Goal: Use online tool/utility: Utilize a website feature to perform a specific function

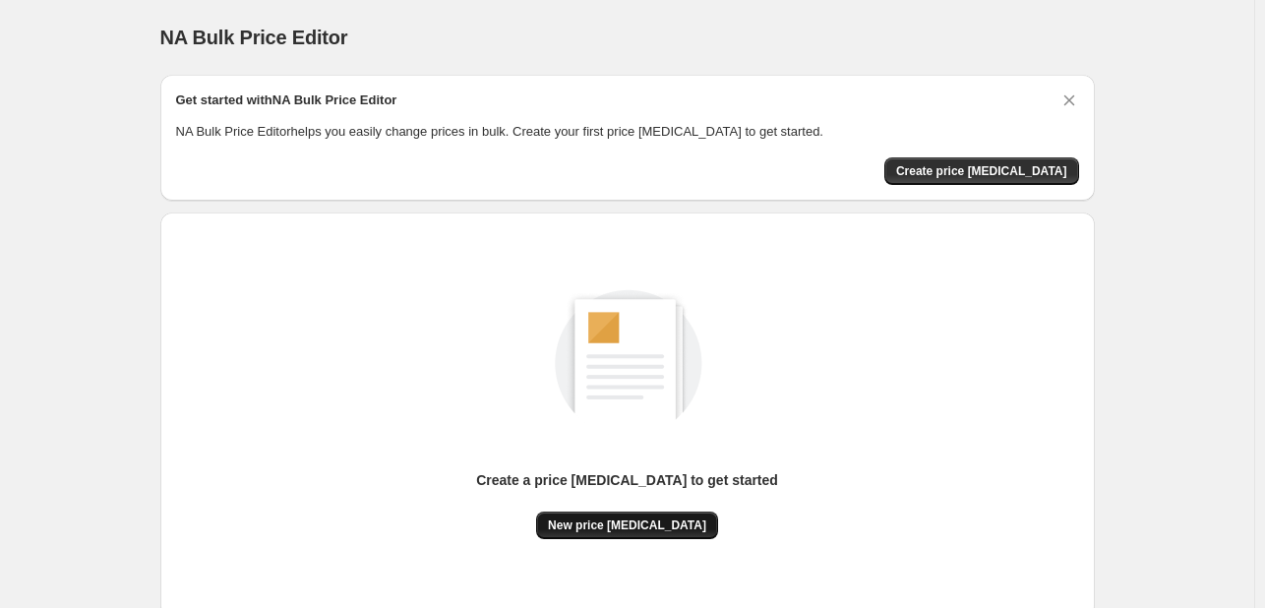
click at [597, 517] on span "New price [MEDICAL_DATA]" at bounding box center [627, 525] width 158 height 16
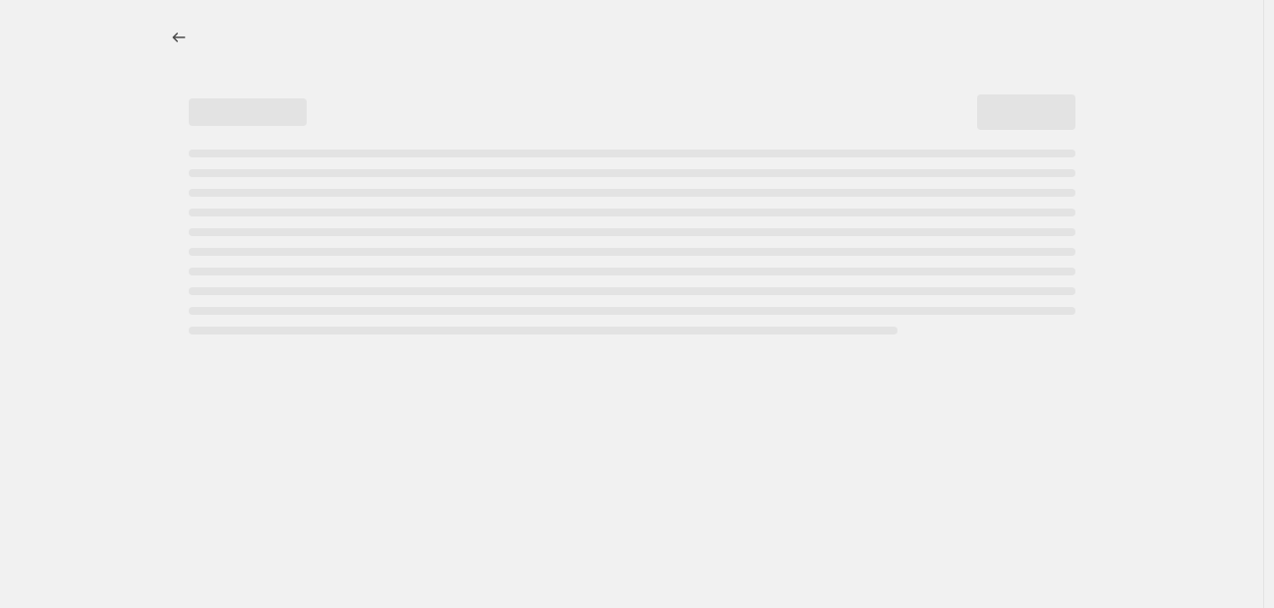
select select "percentage"
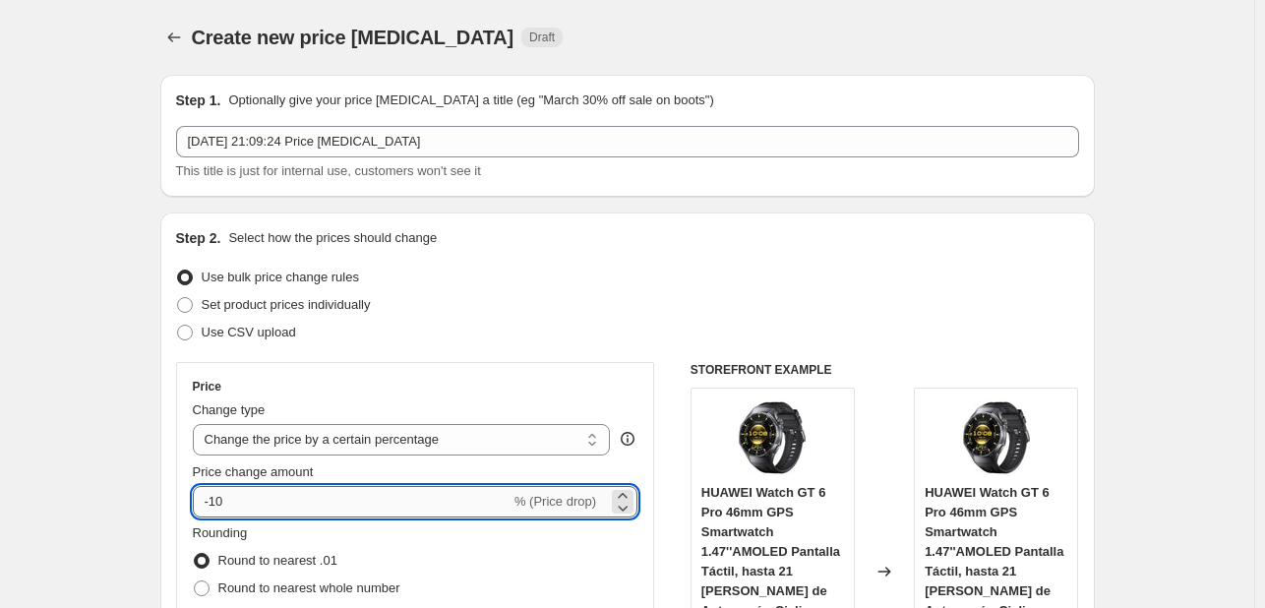
click at [295, 495] on input "-10" at bounding box center [352, 501] width 318 height 31
type input "-1"
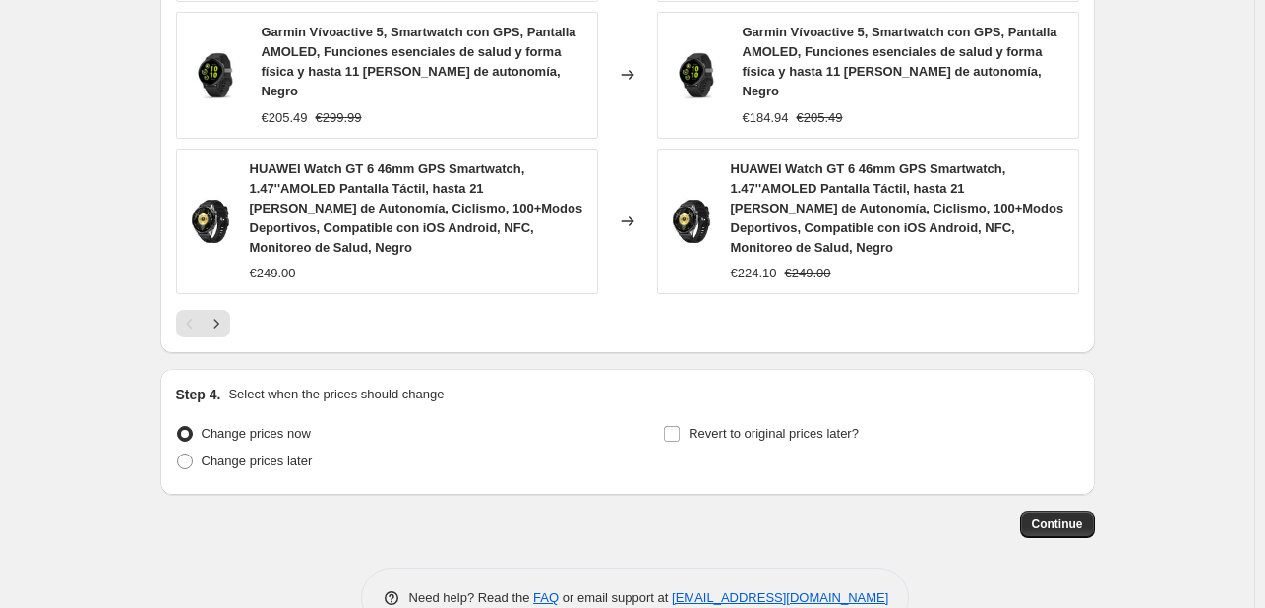
scroll to position [1526, 0]
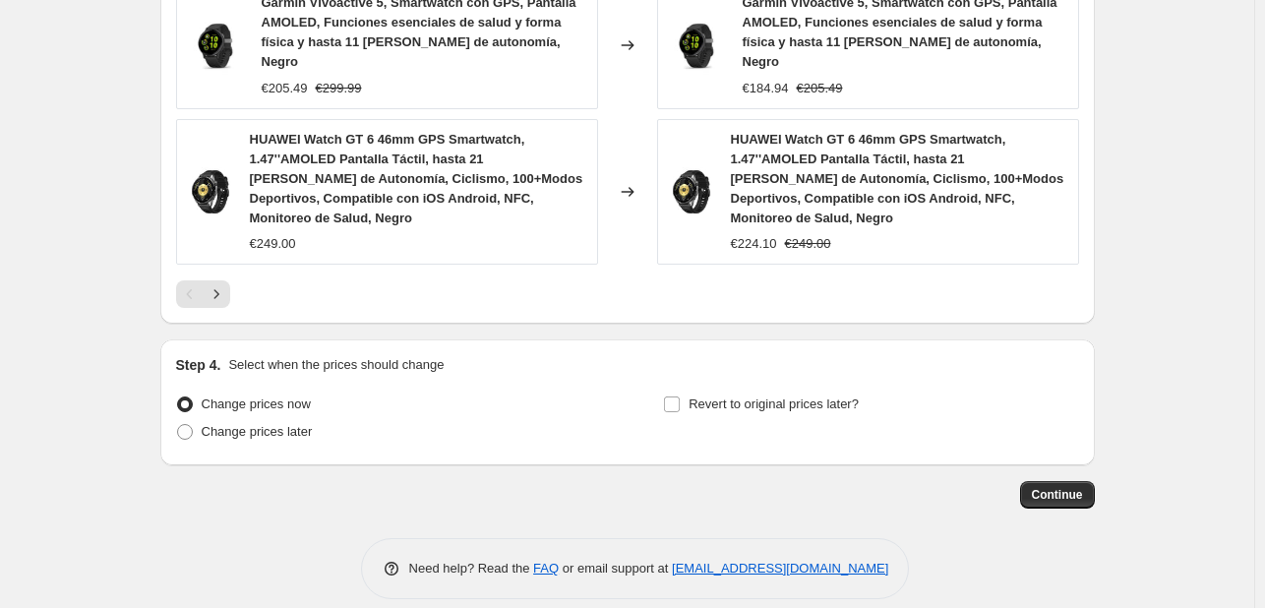
type input "-35"
click at [1046, 487] on span "Continue" at bounding box center [1056, 495] width 51 height 16
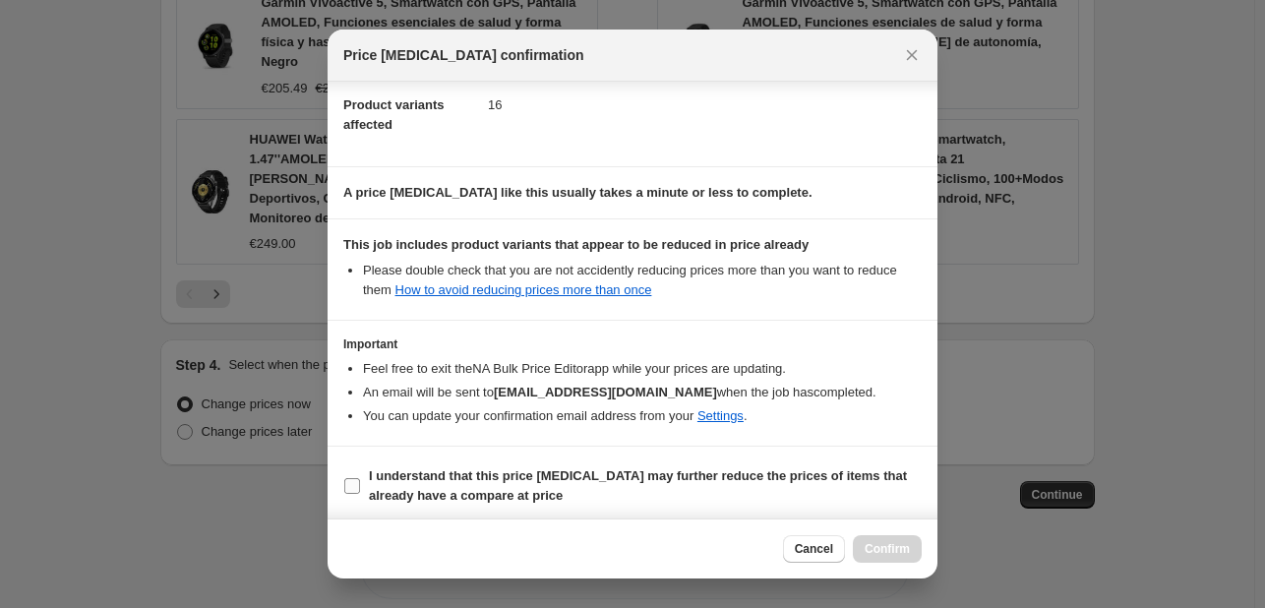
scroll to position [218, 0]
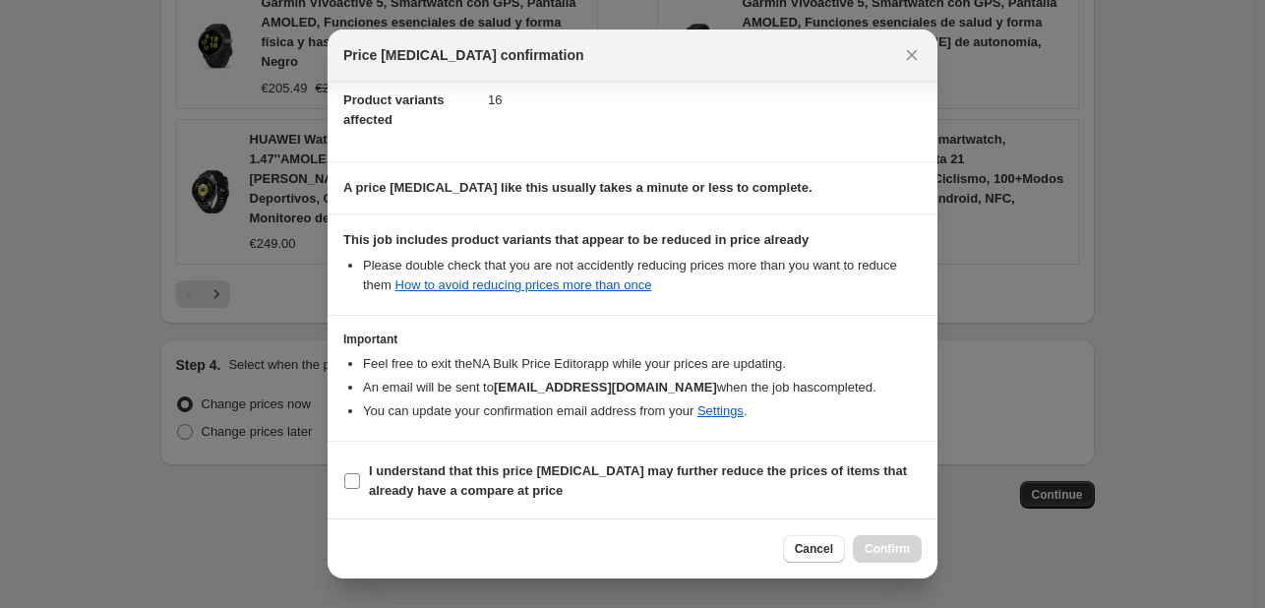
drag, startPoint x: 413, startPoint y: 489, endPoint x: 532, endPoint y: 489, distance: 119.0
click at [413, 489] on b "I understand that this price [MEDICAL_DATA] may further reduce the prices of it…" at bounding box center [638, 480] width 538 height 34
click at [360, 489] on input "I understand that this price [MEDICAL_DATA] may further reduce the prices of it…" at bounding box center [352, 481] width 16 height 16
checkbox input "true"
click at [885, 547] on span "Confirm" at bounding box center [886, 549] width 45 height 16
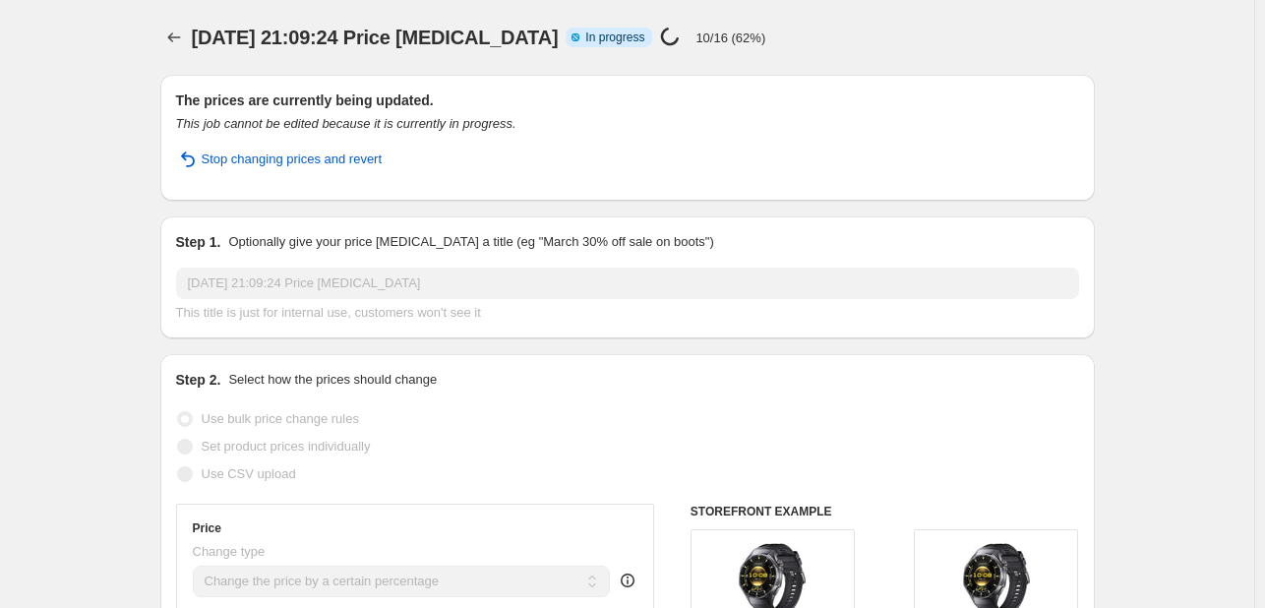
select select "percentage"
